Goal: Task Accomplishment & Management: Complete application form

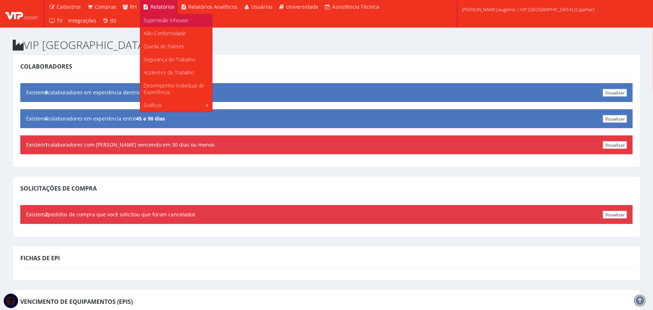
click at [161, 21] on span "Supervisão Inhouse" at bounding box center [166, 20] width 45 height 7
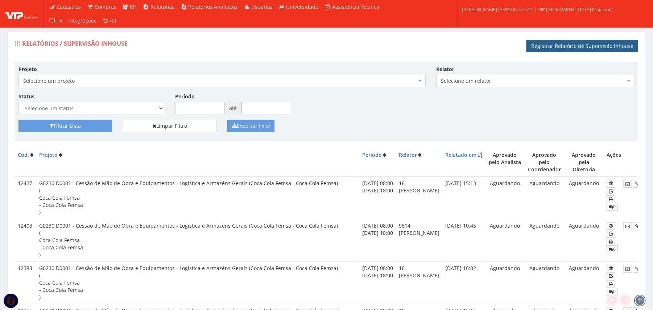
click at [585, 47] on link "Registrar Relatório de Supervisão Inhouse" at bounding box center [583, 46] width 112 height 12
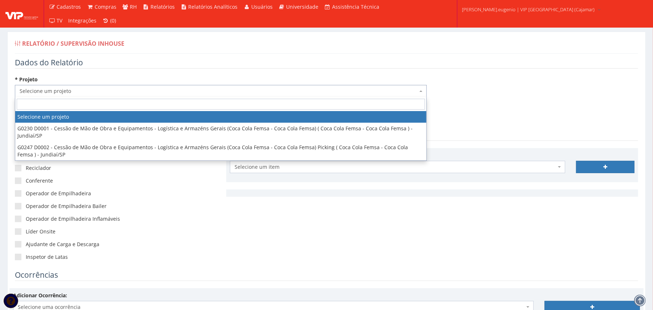
click at [63, 92] on span "Selecione um projeto" at bounding box center [219, 90] width 398 height 7
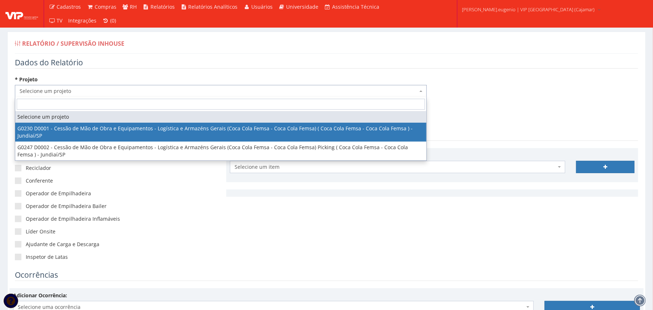
select select "230"
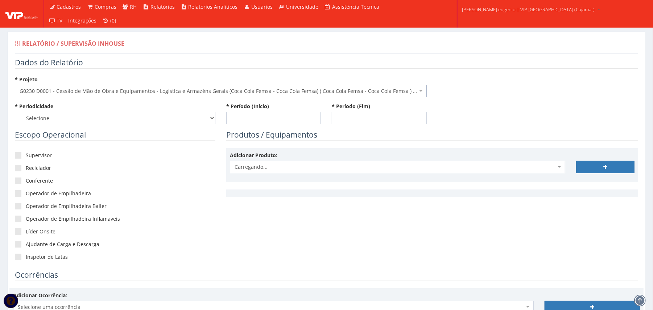
click at [66, 118] on select "-- Selecione -- Extraordinário Semanal" at bounding box center [115, 118] width 201 height 12
select select "1"
click at [15, 112] on select "-- Selecione -- Extraordinário Semanal" at bounding box center [115, 118] width 201 height 12
click at [35, 156] on label "Supervisor" at bounding box center [115, 155] width 201 height 7
click at [30, 156] on input"] "Supervisor" at bounding box center [28, 155] width 5 height 5
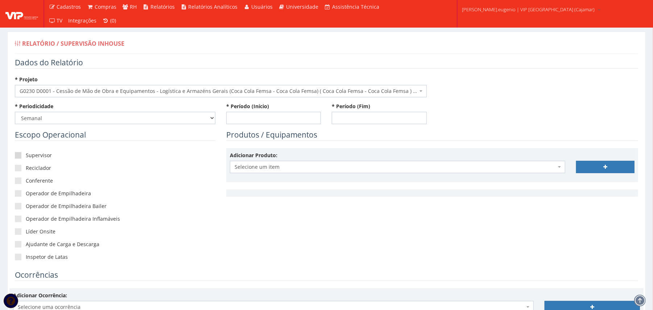
checkbox input"] "true"
click at [37, 180] on label "Conferente" at bounding box center [115, 180] width 201 height 7
click at [30, 180] on input"] "Conferente" at bounding box center [28, 181] width 5 height 5
checkbox input"] "true"
click at [40, 192] on label "Operador de Empilhadeira" at bounding box center [115, 193] width 201 height 7
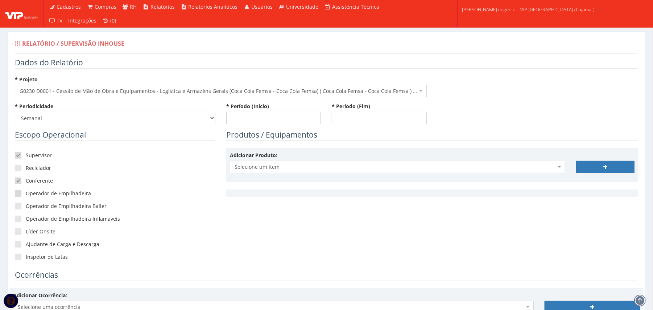
click at [30, 192] on input"] "Operador de Empilhadeira" at bounding box center [28, 193] width 5 height 5
checkbox input"] "true"
click at [29, 237] on div "Supervisor Reciclador Conferente Operador de Empilhadeira Operador de Empilhade…" at bounding box center [115, 209] width 201 height 122
click at [30, 232] on label "Líder Onsite" at bounding box center [115, 231] width 201 height 7
click at [30, 232] on input"] "Líder Onsite" at bounding box center [28, 231] width 5 height 5
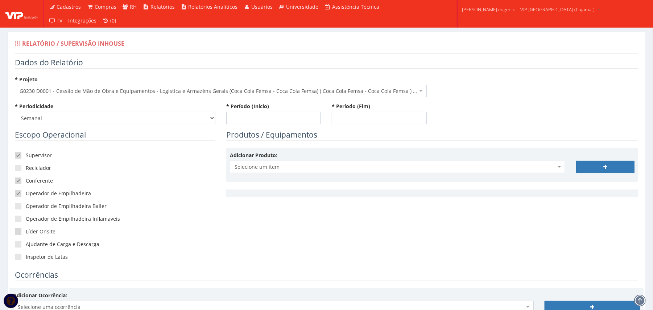
checkbox input"] "true"
click at [274, 112] on input "* Período (Início)" at bounding box center [273, 118] width 95 height 12
click at [234, 134] on icon at bounding box center [234, 135] width 2 height 5
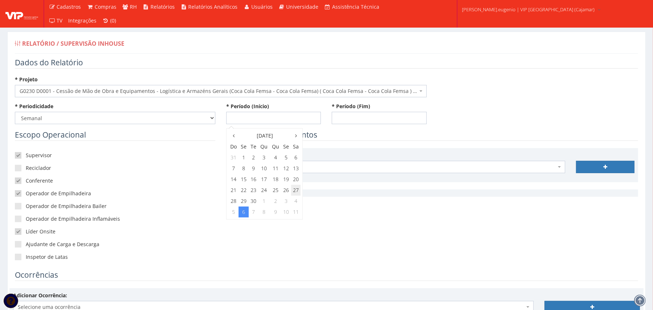
click at [295, 188] on td "27" at bounding box center [295, 190] width 9 height 11
click at [239, 173] on span "8:00" at bounding box center [238, 169] width 15 height 9
click at [243, 149] on span "8:00" at bounding box center [238, 148] width 15 height 9
type input "[DATE] 08:00"
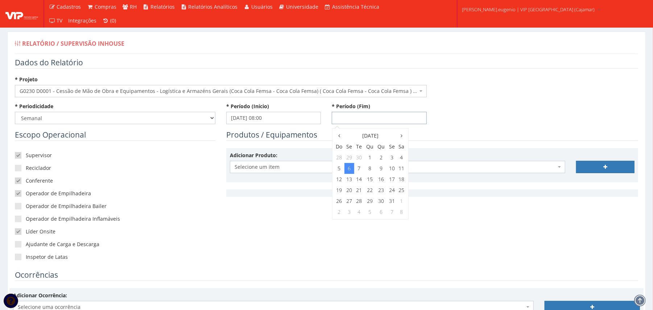
click at [394, 119] on input "* Período (Fim)" at bounding box center [379, 118] width 95 height 12
click at [341, 130] on div "6 Outubro 2025 8:00 8:05 8:10 8:15 8:20 8:25 8:30 8:35 8:40 8:45 8:50 8:55 Hoje…" at bounding box center [370, 173] width 77 height 91
click at [340, 134] on icon at bounding box center [340, 135] width 2 height 5
click at [394, 199] on td "3" at bounding box center [392, 201] width 10 height 11
click at [345, 170] on span "8:00" at bounding box center [344, 169] width 15 height 9
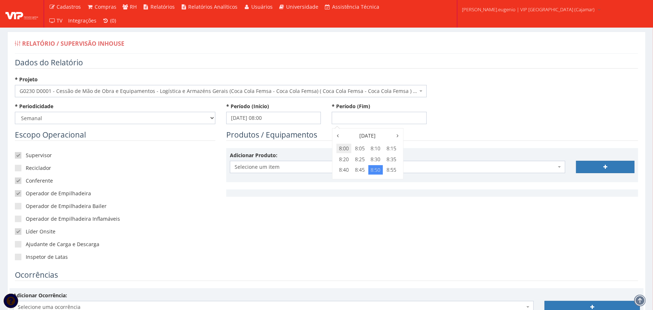
click at [348, 147] on span "8:00" at bounding box center [344, 148] width 15 height 9
type input "[DATE] 08:00"
click at [536, 103] on div "* Periodicidade -- Selecione -- Extraordinário Semanal * Período (Início) 27/09…" at bounding box center [326, 116] width 635 height 27
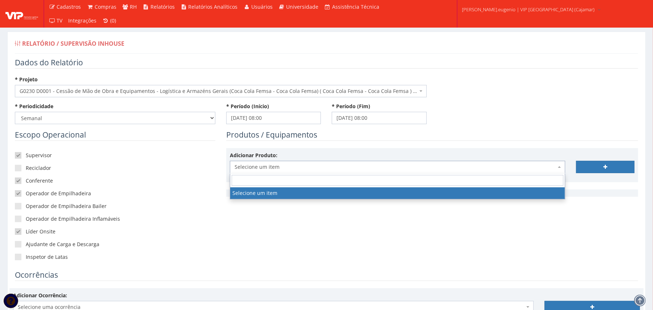
click at [285, 164] on span "Selecione um item" at bounding box center [396, 166] width 322 height 7
click at [530, 78] on div "* Projeto Selecione um projeto G0230 D0001 - Cessão de Mão de Obra e Equipament…" at bounding box center [326, 89] width 635 height 27
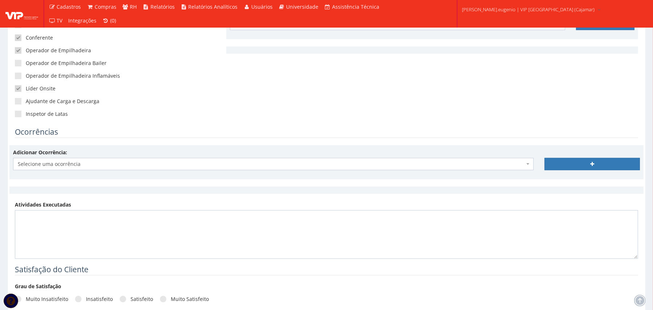
scroll to position [145, 0]
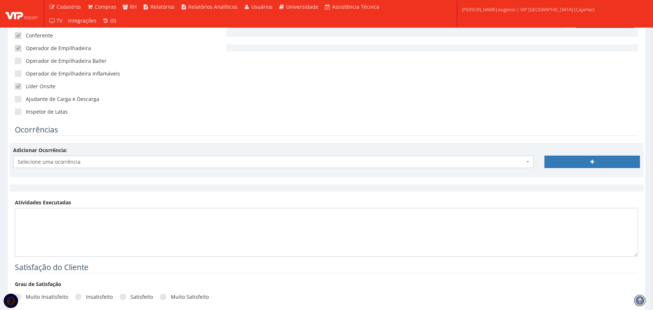
click at [208, 161] on span "Selecione uma ocorrência" at bounding box center [271, 161] width 507 height 7
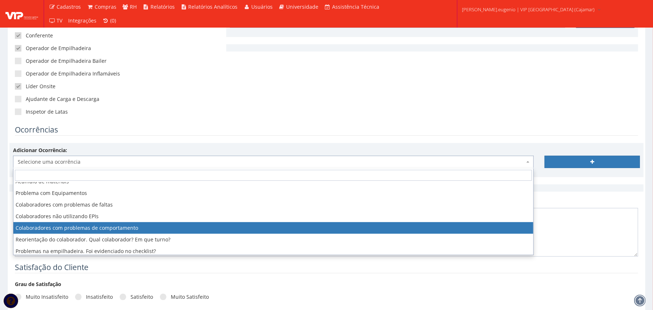
scroll to position [44, 0]
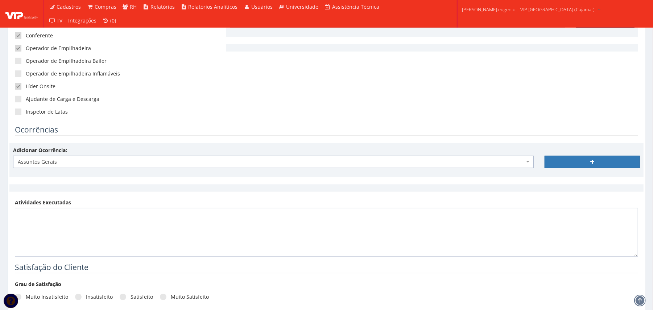
select select "assuntos_gerais"
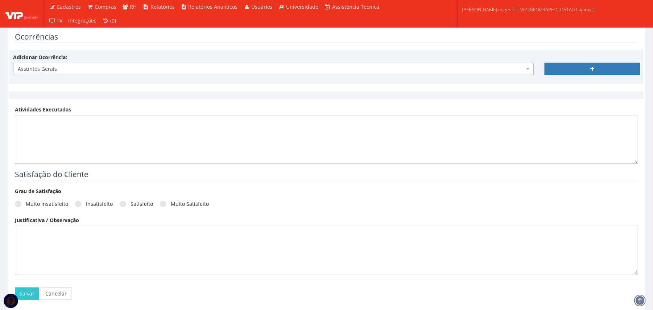
scroll to position [242, 0]
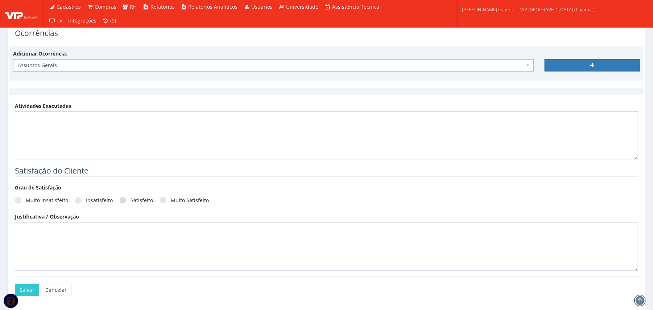
click at [143, 204] on label "Satisfeito" at bounding box center [136, 200] width 33 height 7
click at [135, 203] on input "Satisfeito" at bounding box center [133, 200] width 5 height 5
radio input "true"
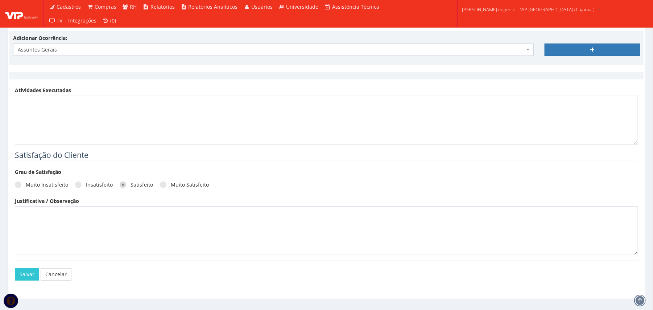
scroll to position [273, 0]
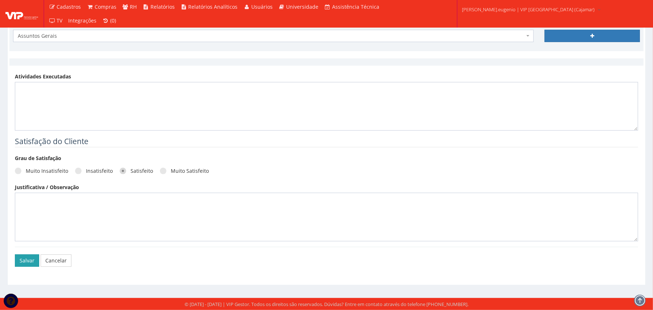
click at [31, 255] on button "Salvar" at bounding box center [27, 260] width 24 height 12
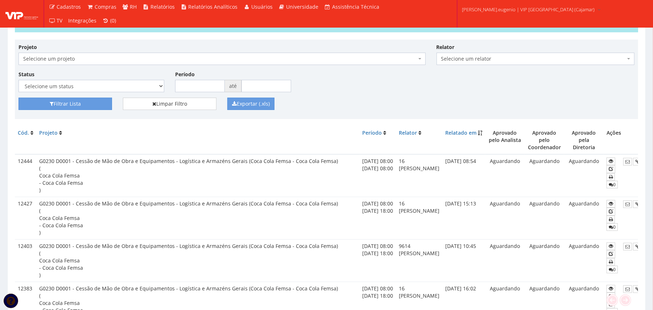
scroll to position [0, 46]
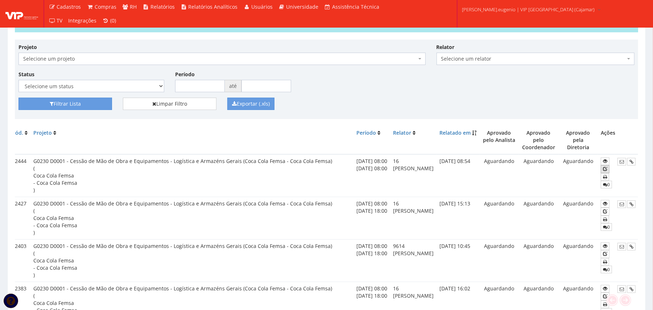
click at [605, 166] on icon at bounding box center [605, 168] width 4 height 5
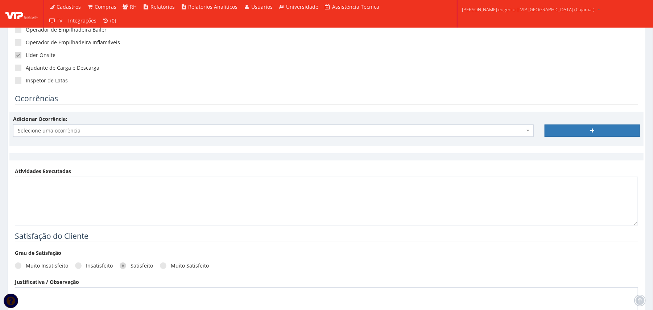
scroll to position [193, 0]
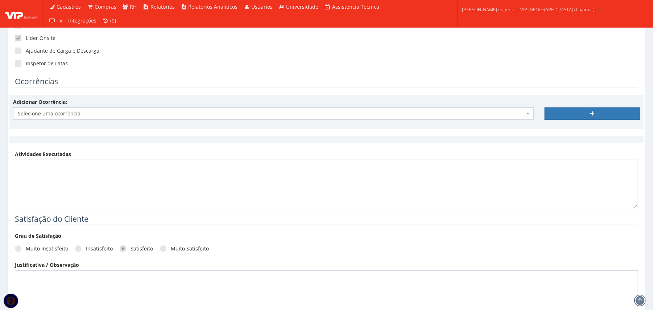
click at [80, 111] on span "Selecione uma ocorrência" at bounding box center [271, 113] width 507 height 7
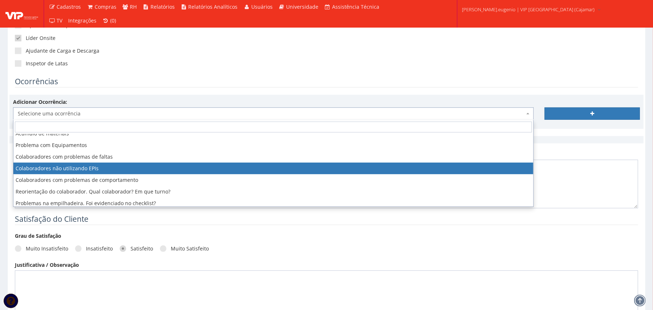
scroll to position [44, 0]
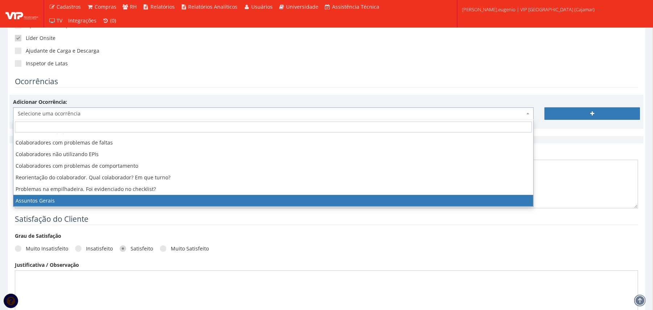
select select "assuntos_gerais"
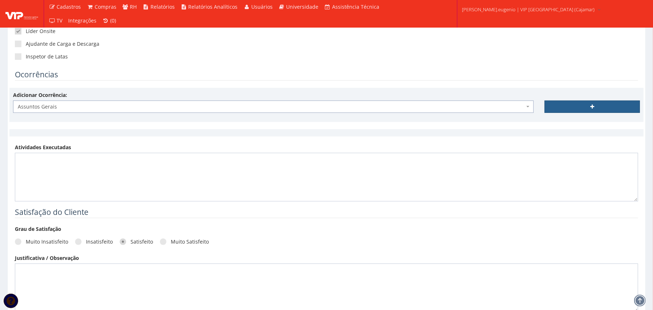
scroll to position [176, 0]
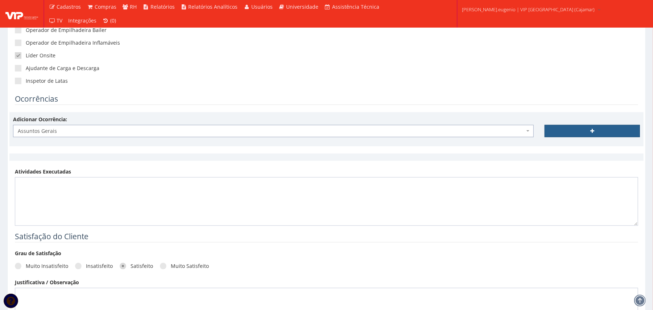
click at [594, 127] on link at bounding box center [592, 131] width 95 height 12
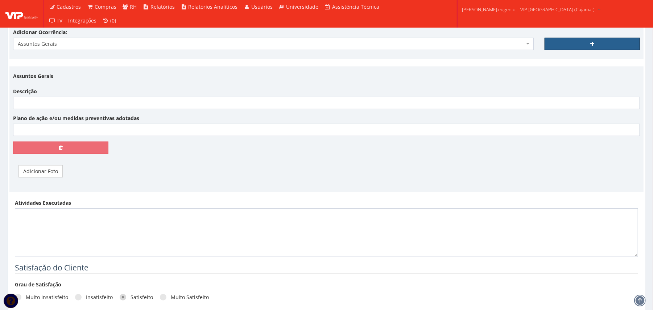
scroll to position [246, 0]
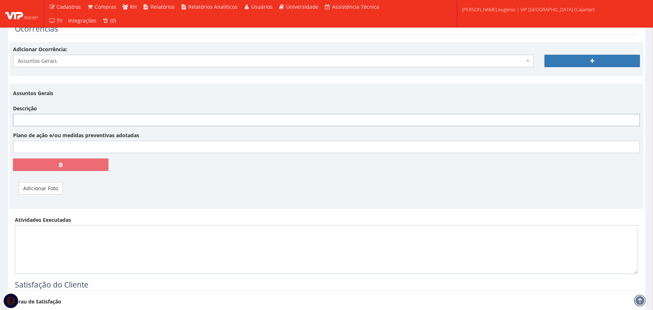
click at [163, 115] on input "Descrição" at bounding box center [326, 120] width 627 height 12
paste input "Durante esta semana realizamos uma visita à operação do cliente Macro CD Osasco…"
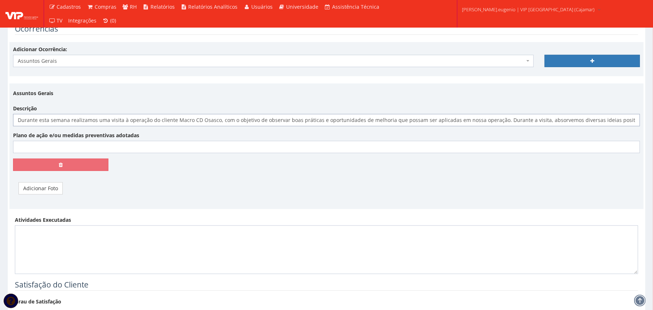
scroll to position [0, 1318]
type input "Durante esta semana realizamos uma visita à operação do cliente Macro CD Osasco…"
click at [52, 188] on link "Adicionar Foto" at bounding box center [41, 188] width 44 height 12
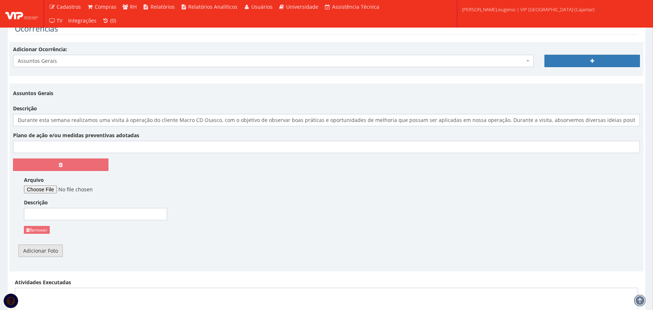
click at [50, 254] on link "Adicionar Foto" at bounding box center [41, 251] width 44 height 12
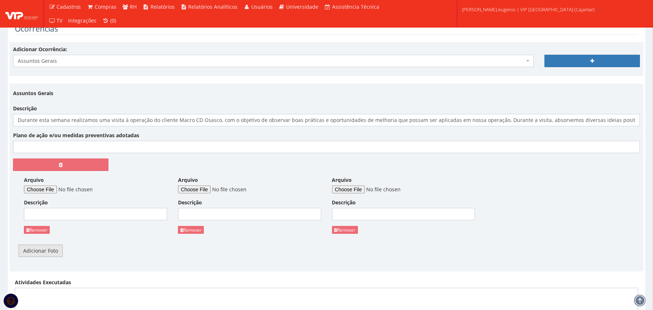
click at [50, 254] on link "Adicionar Foto" at bounding box center [41, 251] width 44 height 12
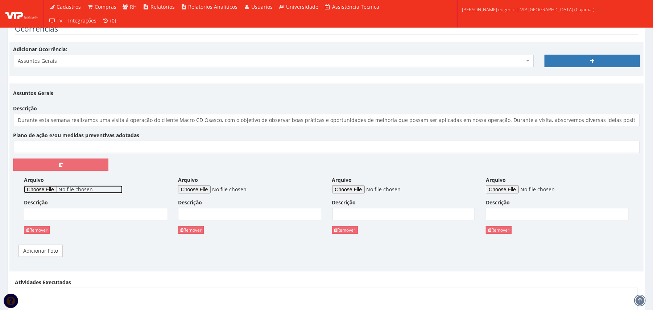
click at [57, 192] on input "Arquivo" at bounding box center [73, 189] width 99 height 8
type input "C:\fakepath\WhatsApp Image 2025-10-06 at 08.51.13 (3).jpeg"
click at [203, 189] on input "Arquivo" at bounding box center [227, 189] width 99 height 8
type input "C:\fakepath\WhatsApp Image 2025-10-06 at 08.51.13 (2).jpeg"
click at [361, 186] on input "Arquivo" at bounding box center [381, 189] width 99 height 8
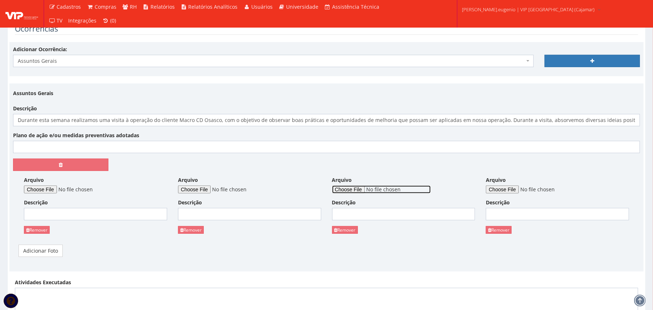
type input "C:\fakepath\WhatsApp Image 2025-10-06 at 08.51.13 (1).jpeg"
click at [514, 189] on input "Arquivo" at bounding box center [535, 189] width 99 height 8
type input "C:\fakepath\WhatsApp Image 2025-10-06 at 08.51.13.jpeg"
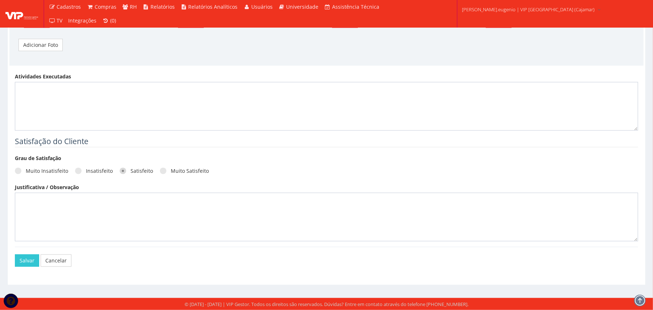
scroll to position [454, 0]
click at [21, 256] on button "Salvar" at bounding box center [27, 260] width 24 height 12
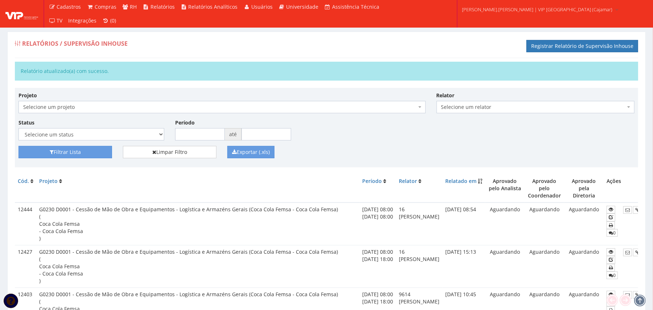
scroll to position [0, 46]
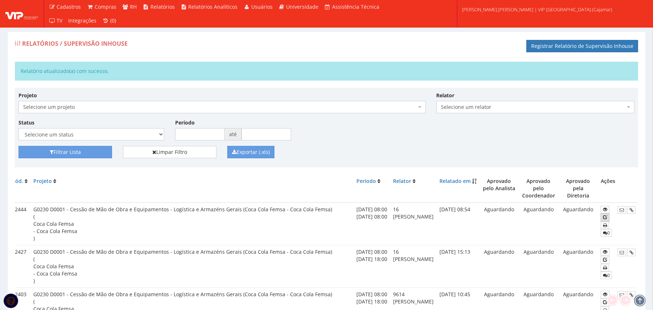
click at [603, 214] on icon at bounding box center [605, 216] width 4 height 5
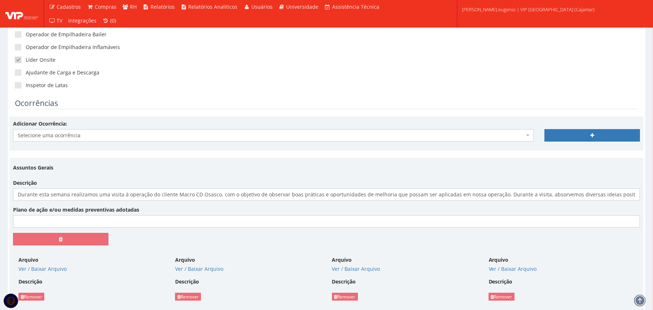
scroll to position [145, 0]
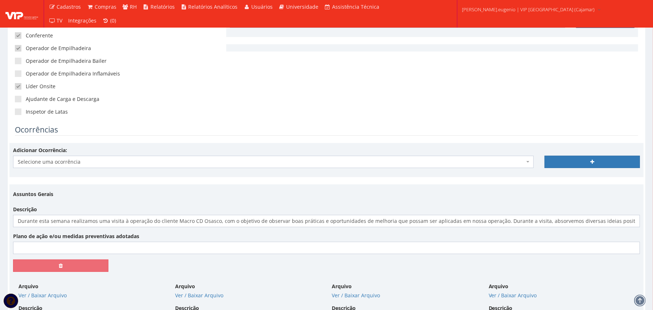
click at [251, 163] on span "Selecione uma ocorrência" at bounding box center [271, 161] width 507 height 7
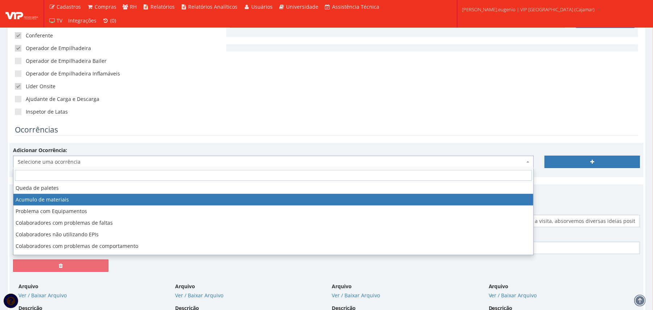
scroll to position [44, 0]
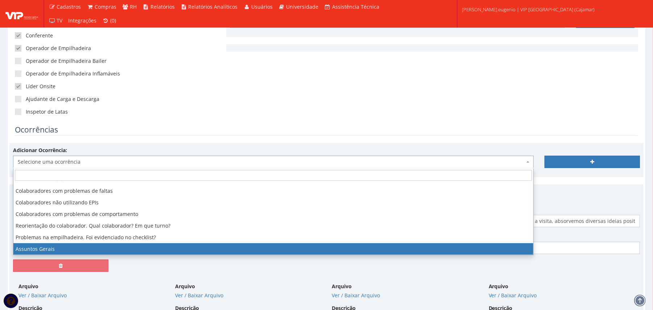
select select "assuntos_gerais"
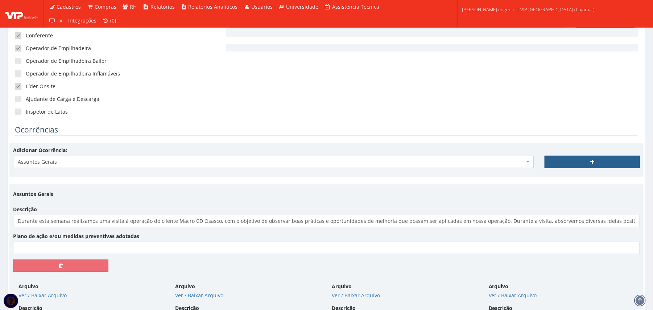
click at [572, 157] on link at bounding box center [592, 162] width 95 height 12
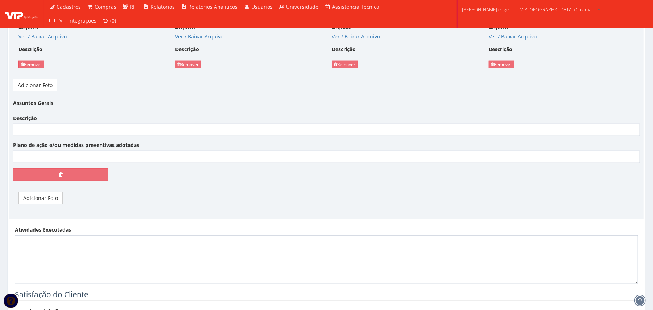
scroll to position [387, 0]
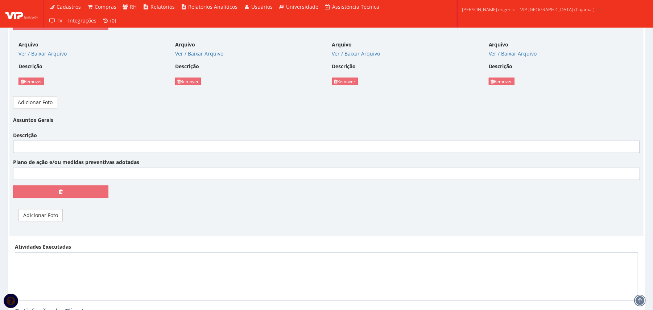
click at [141, 143] on input "Descrição" at bounding box center [326, 147] width 627 height 12
paste input "Durante esta semana foi realizada a devolução da nossa PTA, que havia sido util…"
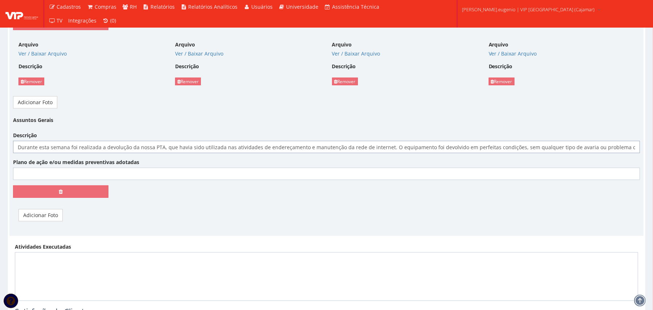
scroll to position [0, 395]
type input "Durante esta semana foi realizada a devolução da nossa PTA, que havia sido util…"
click at [45, 215] on link "Adicionar Foto" at bounding box center [41, 215] width 44 height 12
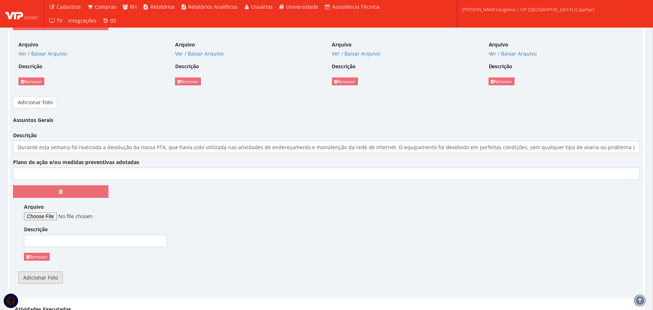
click at [50, 279] on link "Adicionar Foto" at bounding box center [41, 277] width 44 height 12
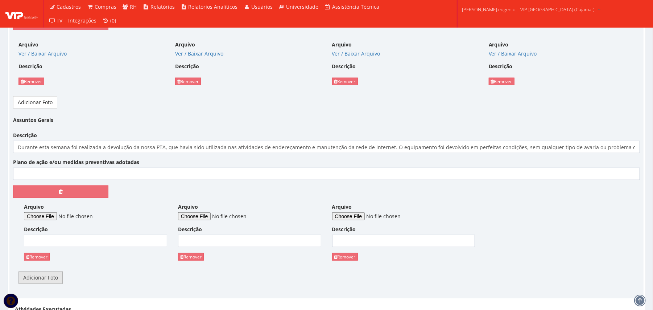
click at [50, 279] on link "Adicionar Foto" at bounding box center [41, 277] width 44 height 12
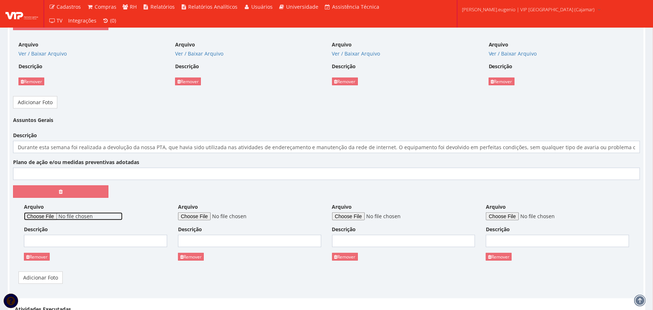
click at [60, 218] on input "Arquivo" at bounding box center [73, 216] width 99 height 8
type input "C:\fakepath\WhatsApp Image 2025-10-06 at 08.49.57 (1).jpeg"
click at [210, 216] on input "Arquivo" at bounding box center [227, 216] width 99 height 8
type input "C:\fakepath\WhatsApp Image 2025-10-06 at 08.49.57.jpeg"
click at [366, 215] on input "Arquivo" at bounding box center [381, 216] width 99 height 8
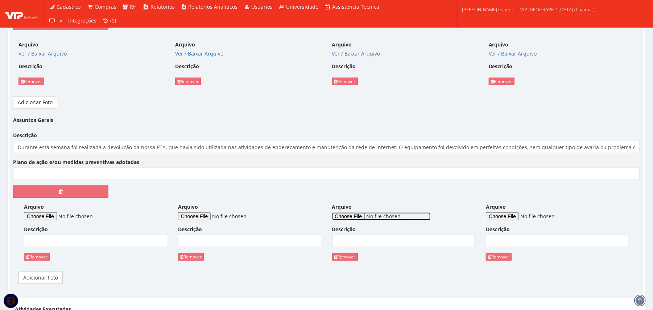
type input "C:\fakepath\WhatsApp Image 2025-10-06 at 08.49.56 (1).jpeg"
click at [515, 211] on div "Arquivo" at bounding box center [557, 211] width 143 height 17
click at [520, 220] on input "Arquivo" at bounding box center [535, 216] width 99 height 8
type input "C:\fakepath\WhatsApp Image 2025-10-06 at 08.49.56.jpeg"
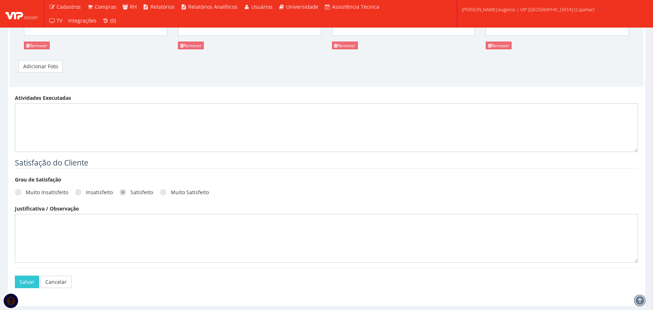
scroll to position [622, 0]
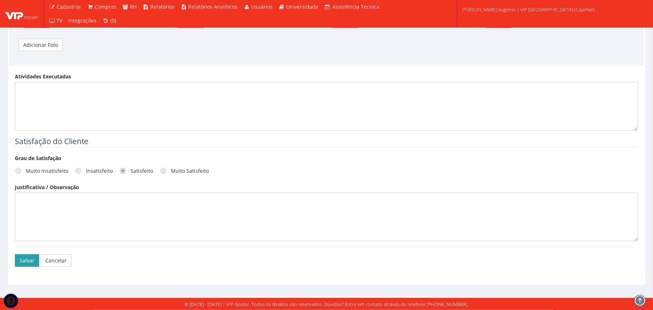
click at [31, 261] on button "Salvar" at bounding box center [27, 260] width 24 height 12
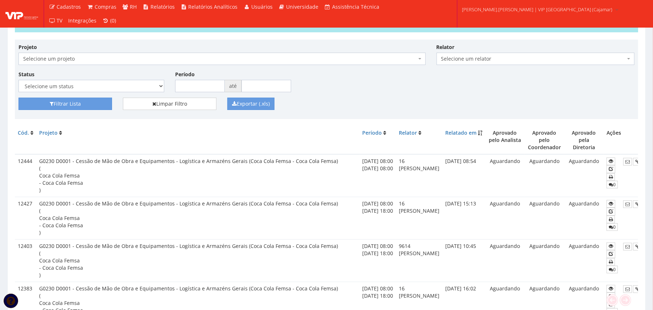
scroll to position [0, 46]
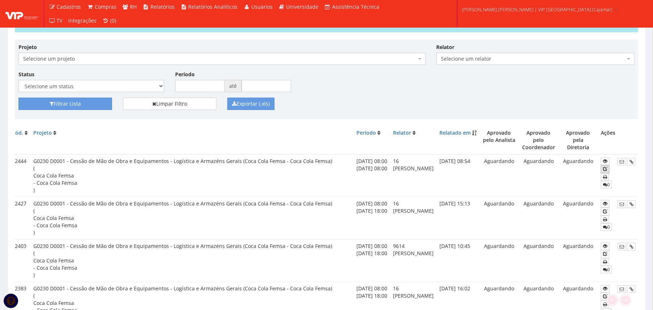
click at [603, 166] on icon at bounding box center [605, 168] width 4 height 5
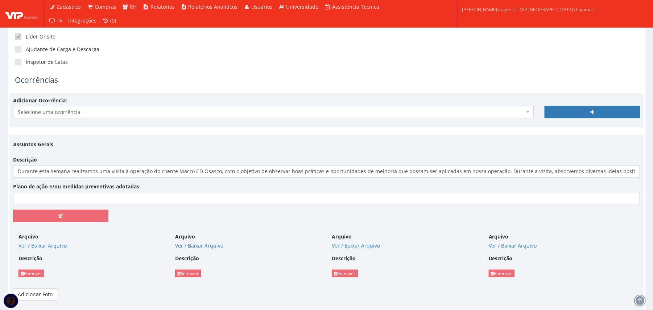
scroll to position [145, 0]
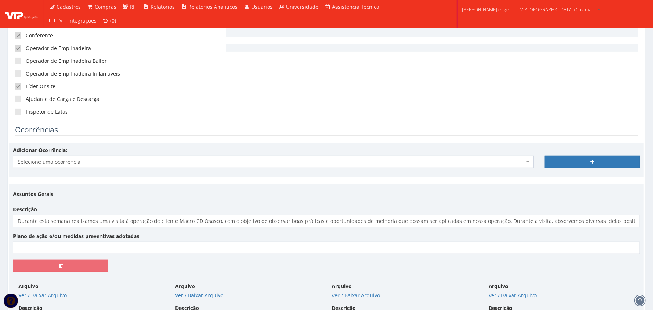
click at [277, 160] on span "Selecione uma ocorrência" at bounding box center [271, 161] width 507 height 7
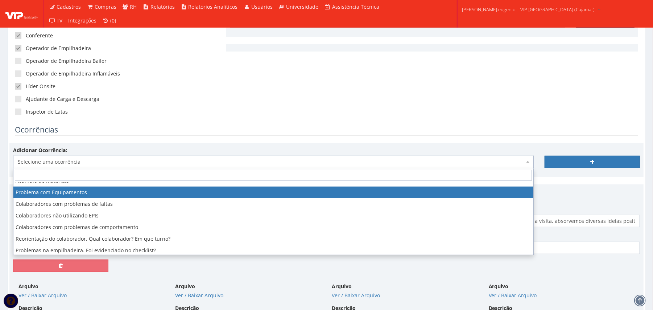
scroll to position [44, 0]
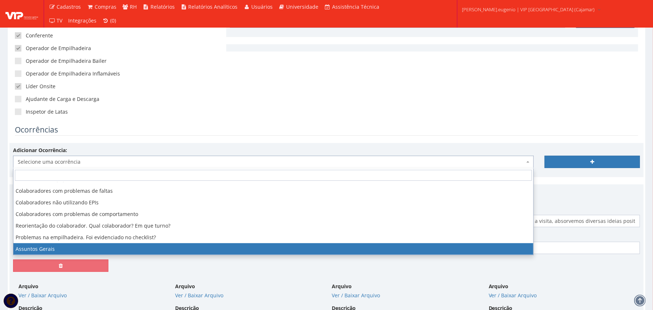
select select "assuntos_gerais"
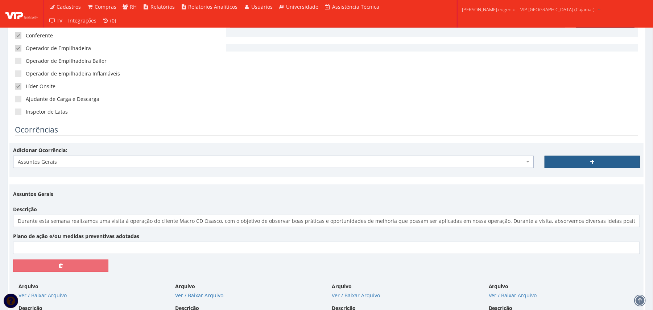
click at [574, 159] on link at bounding box center [592, 162] width 95 height 12
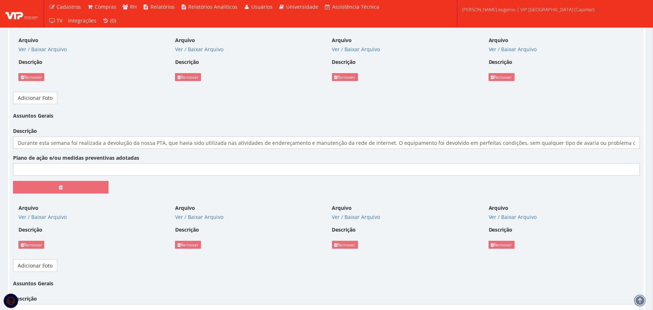
scroll to position [484, 0]
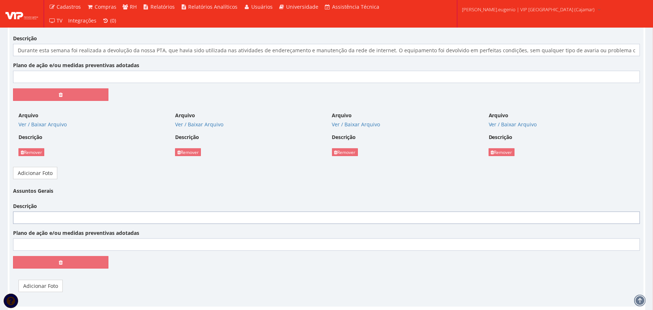
click at [157, 220] on input "Descrição" at bounding box center [326, 218] width 627 height 12
paste input "Durante esta semana foi realizado um treinamento com toda a equipe, conduzido p…"
type input "Durante esta semana foi realizado um treinamento com toda a equipe, conduzido p…"
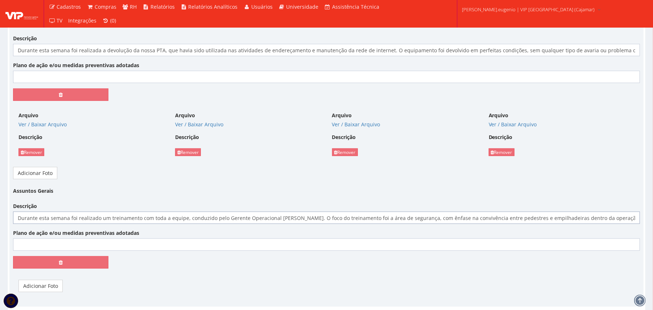
scroll to position [0, 510]
click at [365, 224] on input "Durante esta semana foi realizado um treinamento com toda a equipe, conduzido p…" at bounding box center [326, 218] width 627 height 12
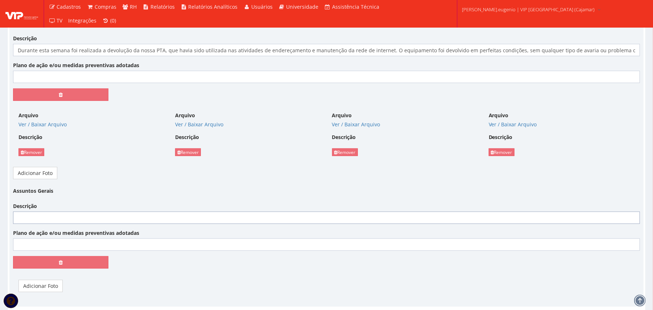
scroll to position [0, 0]
paste input "Durante esta semana foi realizado um treinamento com toda a equipe, conduzido p…"
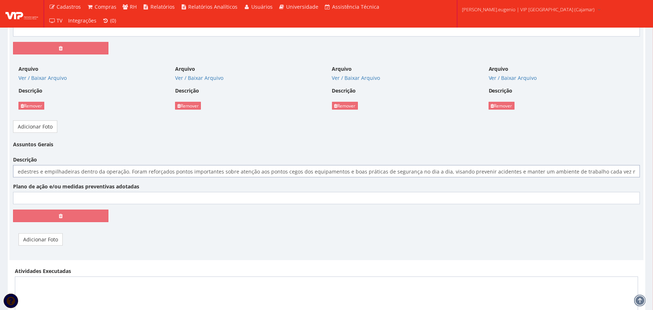
scroll to position [581, 0]
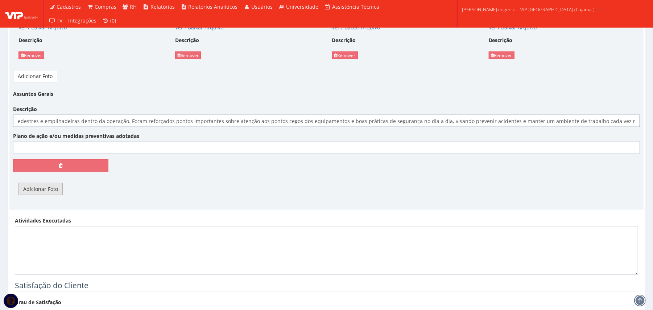
type input "Durante esta semana foi realizado um treinamento com toda a equipe, conduzido p…"
click at [42, 195] on link "Adicionar Foto" at bounding box center [41, 189] width 44 height 12
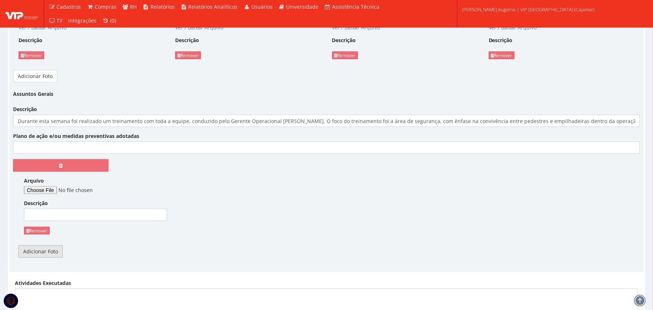
click at [40, 255] on link "Adicionar Foto" at bounding box center [41, 251] width 44 height 12
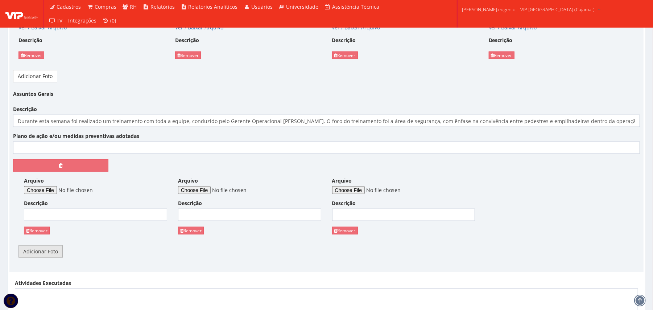
click at [40, 255] on link "Adicionar Foto" at bounding box center [41, 251] width 44 height 12
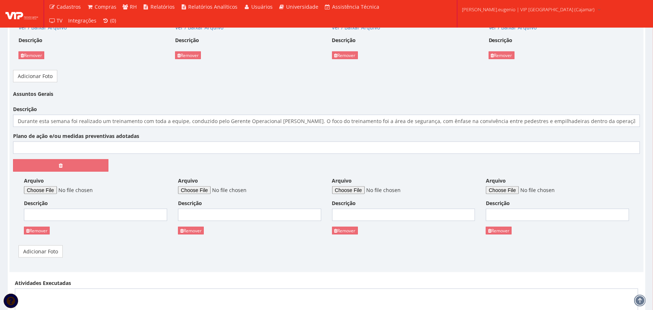
click at [54, 187] on div "Arquivo" at bounding box center [95, 185] width 143 height 17
click at [54, 190] on input "Arquivo" at bounding box center [73, 190] width 99 height 8
type input "C:\fakepath\WhatsApp Image 2025-10-06 at 08.49.32 (2).jpeg"
click at [190, 191] on input "Arquivo" at bounding box center [227, 190] width 99 height 8
type input "C:\fakepath\WhatsApp Image 2025-10-06 at 08.49.32 (1).jpeg"
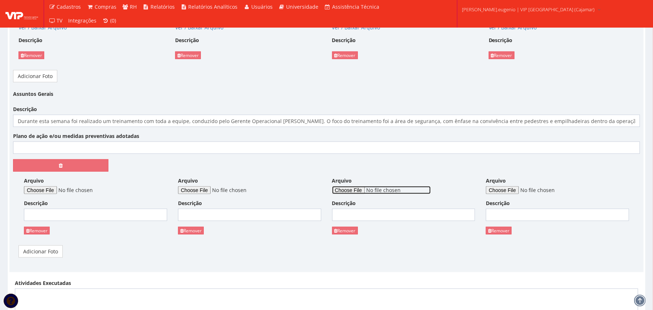
click at [369, 189] on input "Arquivo" at bounding box center [381, 190] width 99 height 8
type input "C:\fakepath\WhatsApp Image 2025-10-06 at 08.49.32.jpeg"
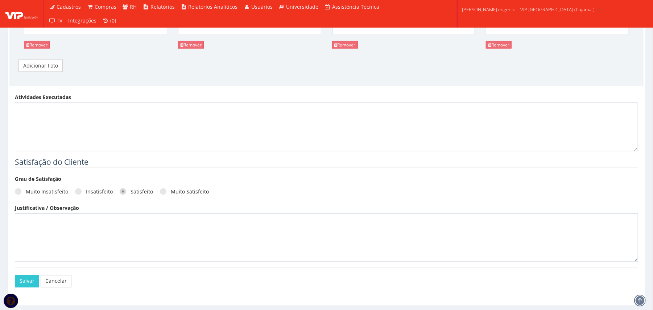
scroll to position [790, 0]
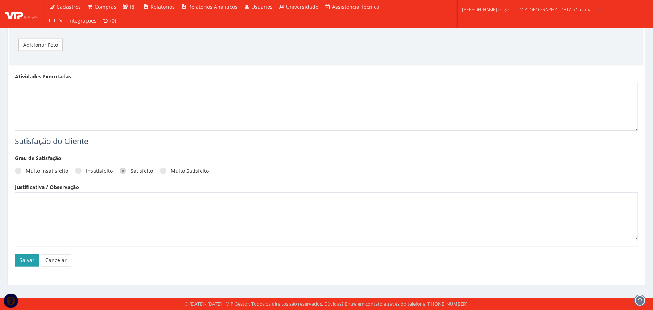
click at [28, 258] on button "Salvar" at bounding box center [27, 260] width 24 height 12
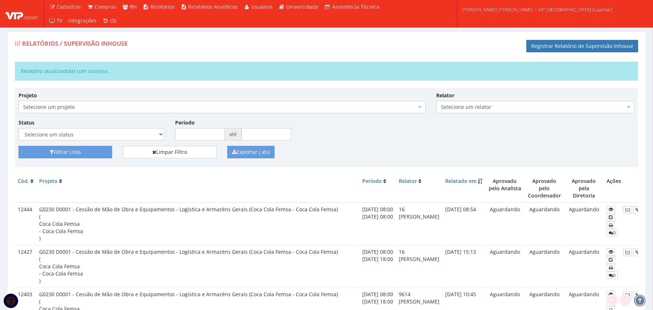
scroll to position [0, 46]
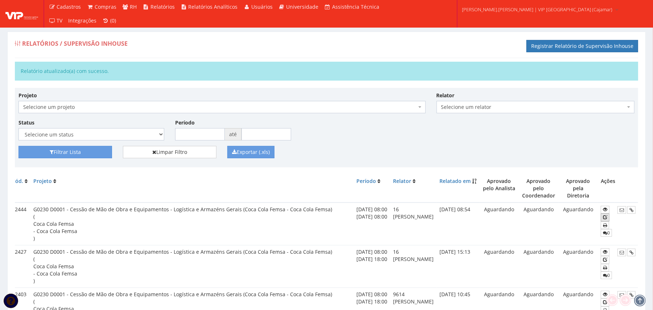
click at [603, 214] on icon at bounding box center [605, 216] width 4 height 5
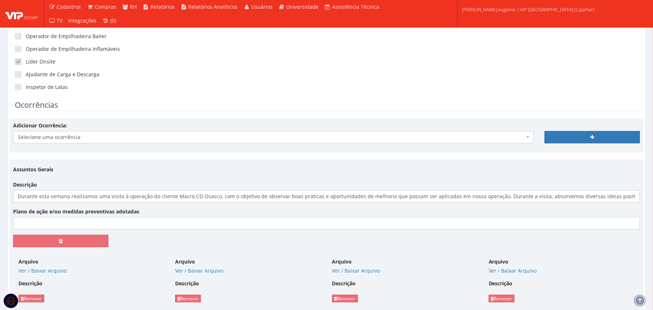
scroll to position [145, 0]
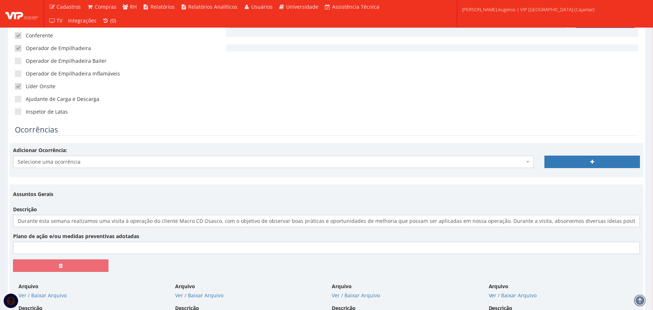
click at [240, 163] on span "Selecione uma ocorrência" at bounding box center [271, 161] width 507 height 7
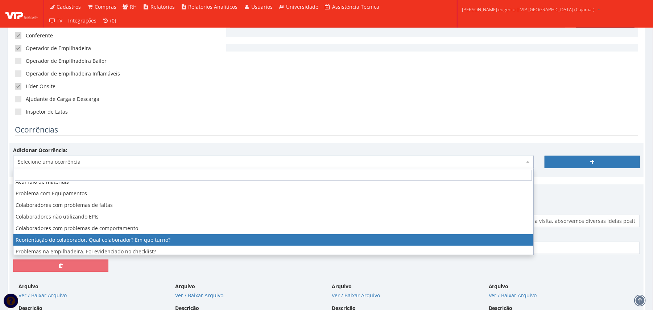
scroll to position [44, 0]
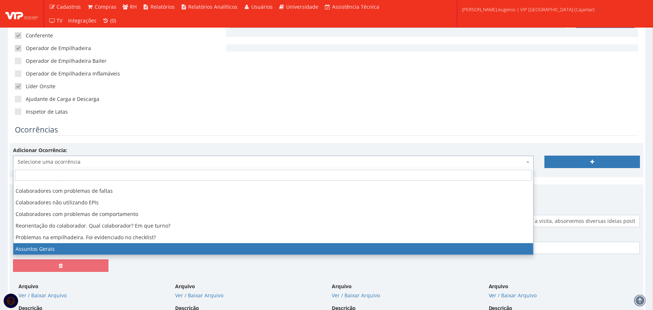
select select "assuntos_gerais"
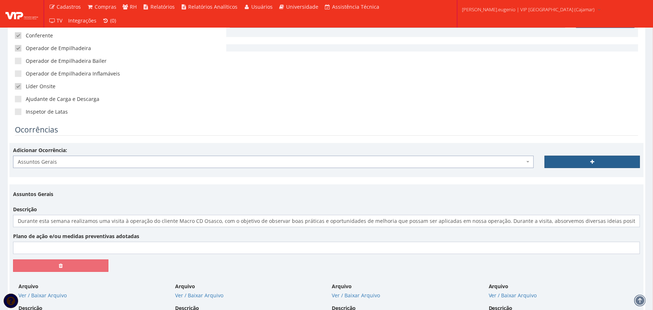
click at [586, 156] on link at bounding box center [592, 162] width 95 height 12
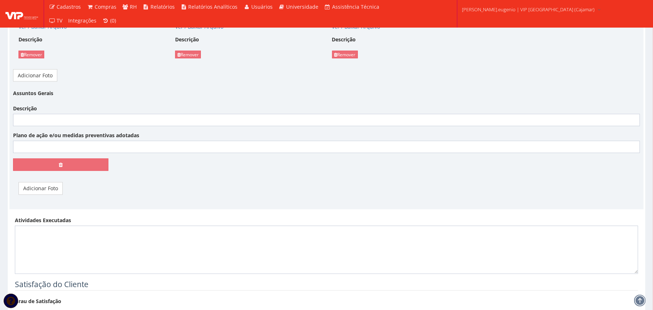
scroll to position [702, 0]
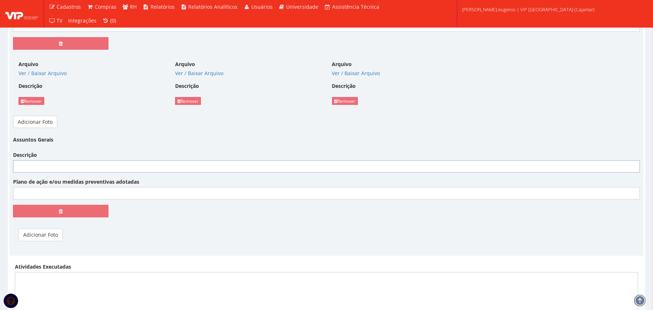
click at [180, 166] on input "Descrição" at bounding box center [326, 166] width 627 height 12
paste input "Foi realizado o levantamento de todos os SKUs que apresentaram divergências no …"
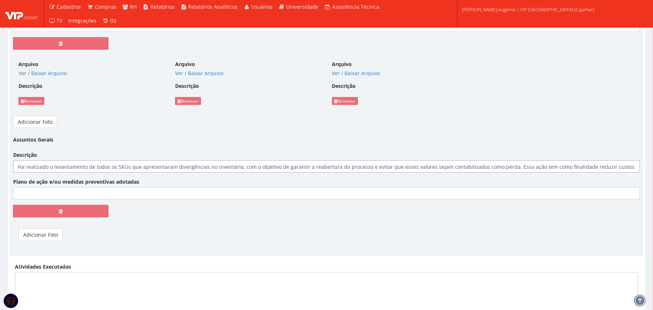
scroll to position [0, 346]
type input "Foi realizado o levantamento de todos os SKUs que apresentaram divergências no …"
click at [50, 237] on link "Adicionar Foto" at bounding box center [41, 235] width 44 height 12
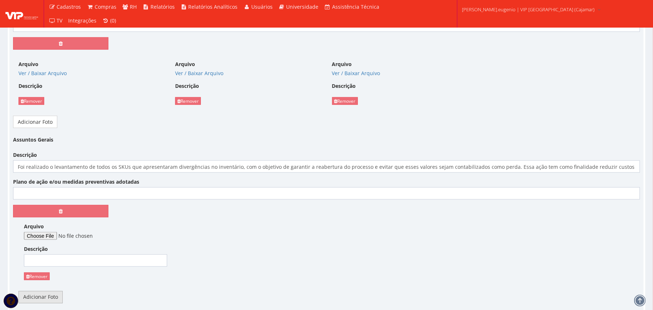
click at [49, 298] on link "Adicionar Foto" at bounding box center [41, 297] width 44 height 12
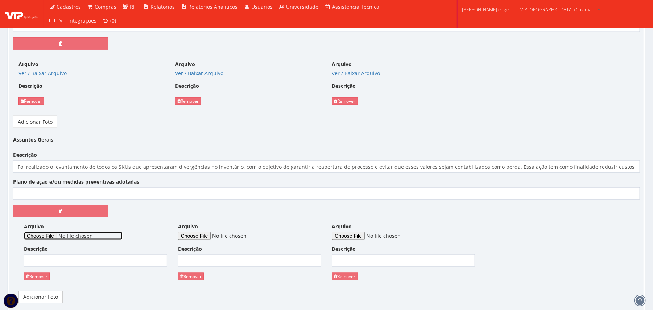
click at [52, 238] on input "Arquivo" at bounding box center [73, 236] width 99 height 8
type input "C:\fakepath\WhatsApp Image 2025-10-06 at 08.51.58.jpeg"
click at [202, 236] on input "Arquivo" at bounding box center [227, 236] width 99 height 8
type input "C:\fakepath\WhatsApp Image 2025-10-06 at 08.51.57 (1).jpeg"
click at [364, 237] on input "Arquivo" at bounding box center [381, 236] width 99 height 8
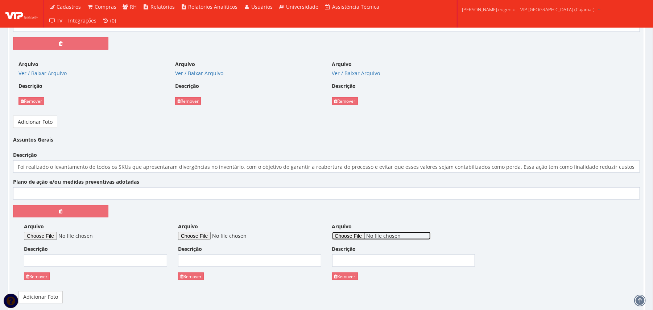
type input "C:\fakepath\WhatsApp Image 2025-10-06 at 08.51.57.jpeg"
click at [141, 199] on input "Plano de ação e/ou medidas preventivas adotadas" at bounding box center [326, 193] width 627 height 12
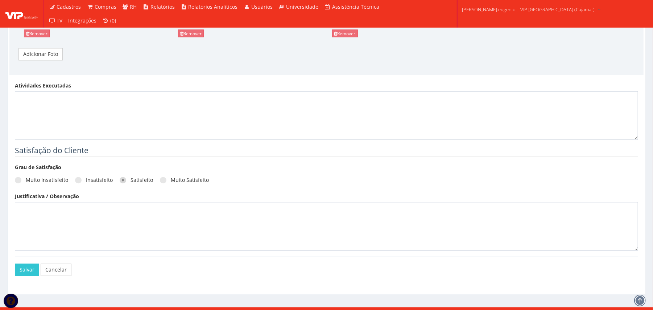
scroll to position [958, 0]
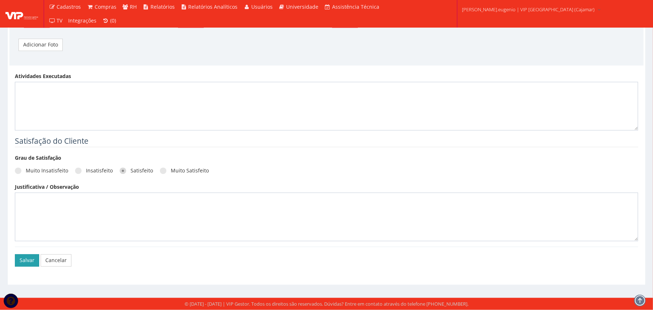
type input "Abaixo temos alguns itens que temos em estoque ea Femsa nao possui saldo SAP"
click at [24, 256] on button "Salvar" at bounding box center [27, 260] width 24 height 12
